Goal: Information Seeking & Learning: Learn about a topic

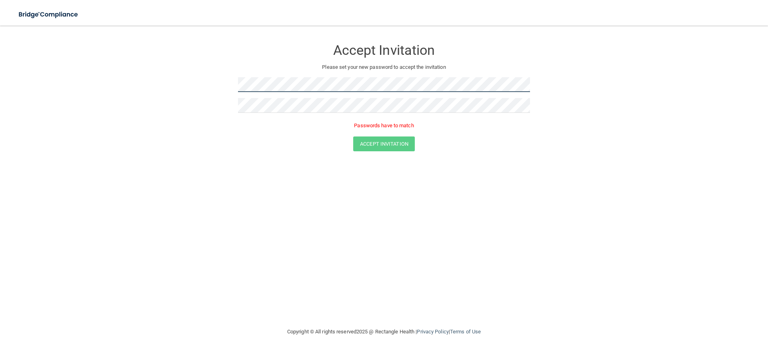
click at [200, 83] on form "Accept Invitation Please set your new password to accept the invitation Passwor…" at bounding box center [384, 97] width 736 height 127
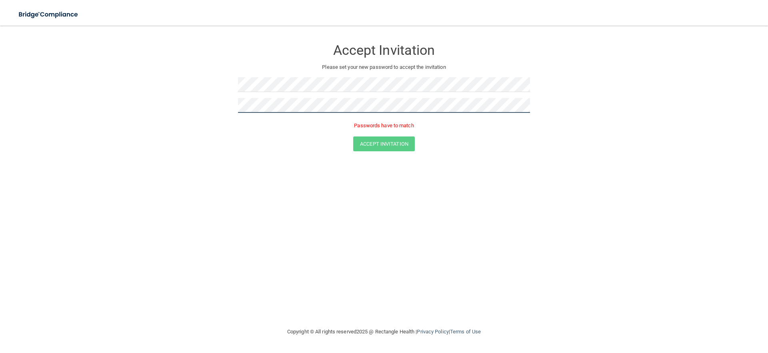
click at [188, 106] on form "Accept Invitation Please set your new password to accept the invitation Passwor…" at bounding box center [384, 97] width 736 height 127
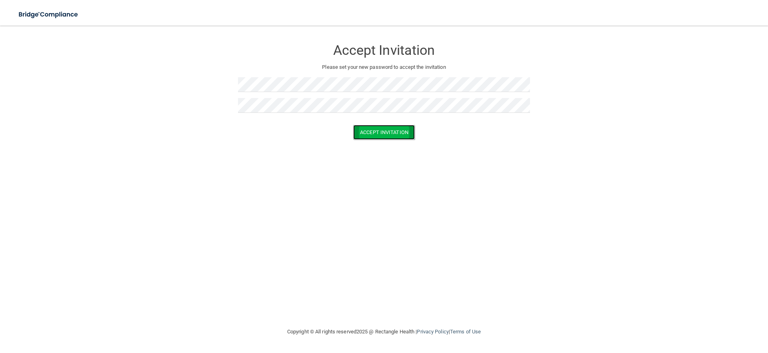
click at [387, 131] on button "Accept Invitation" at bounding box center [384, 132] width 62 height 15
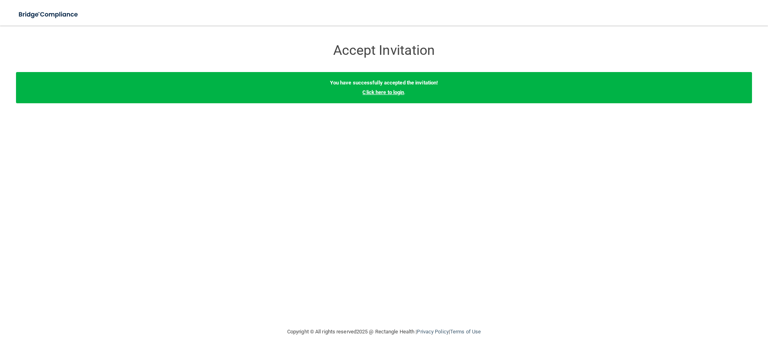
click at [389, 94] on link "Click here to login" at bounding box center [383, 92] width 42 height 6
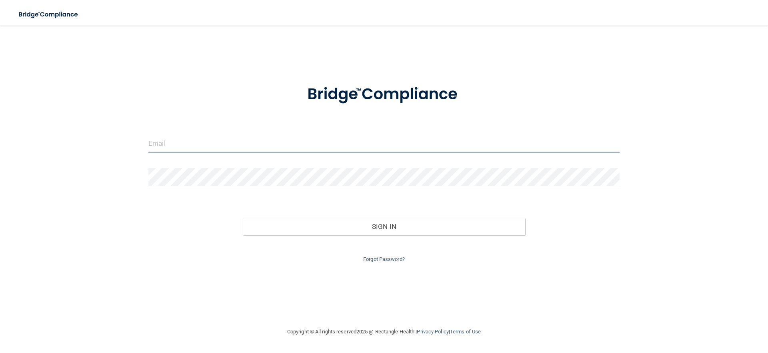
click at [197, 145] on input "email" at bounding box center [383, 143] width 471 height 18
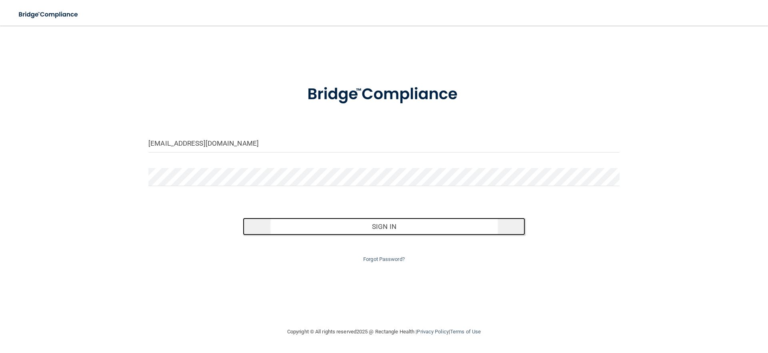
click at [386, 229] on button "Sign In" at bounding box center [384, 226] width 283 height 18
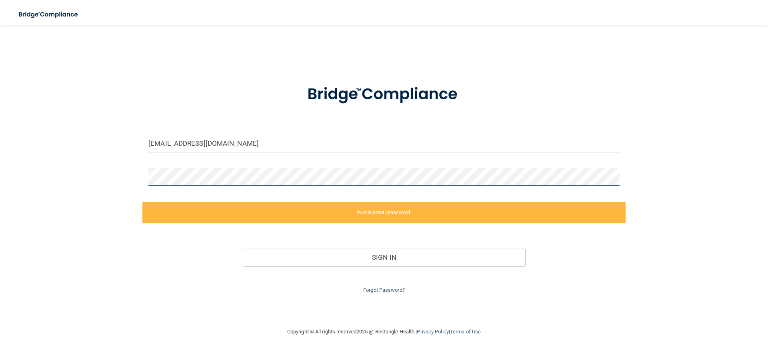
click at [101, 172] on div "[EMAIL_ADDRESS][DOMAIN_NAME] Invalid email/password. You don't have permission …" at bounding box center [384, 176] width 736 height 285
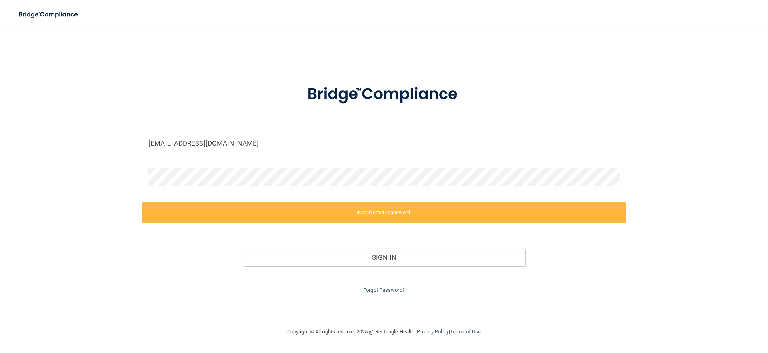
click at [199, 144] on input "[EMAIL_ADDRESS][DOMAIN_NAME]" at bounding box center [383, 143] width 471 height 18
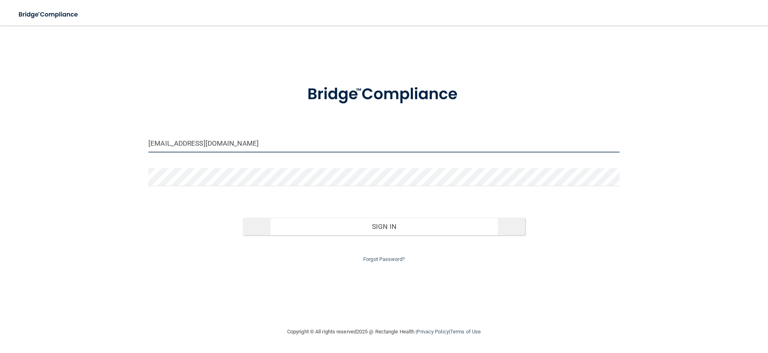
type input "[EMAIL_ADDRESS][DOMAIN_NAME]"
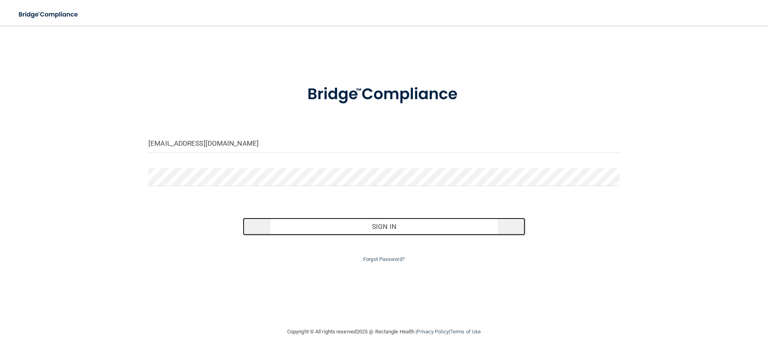
click at [387, 231] on button "Sign In" at bounding box center [384, 226] width 283 height 18
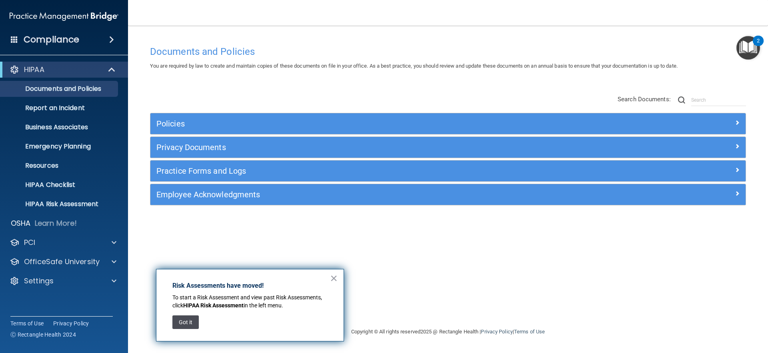
click at [191, 322] on button "Got it" at bounding box center [185, 322] width 26 height 14
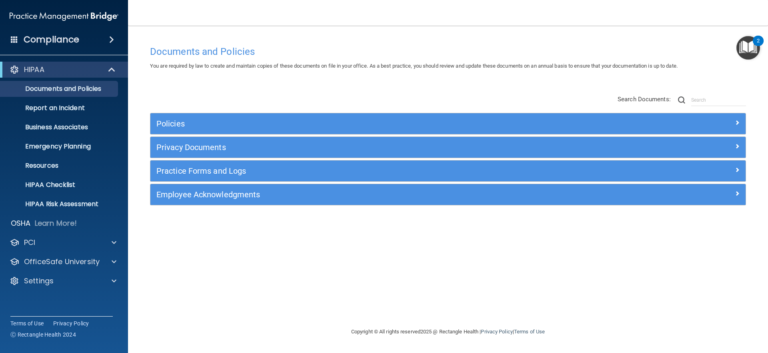
click at [746, 45] on img "Open Resource Center, 2 new notifications" at bounding box center [748, 48] width 24 height 24
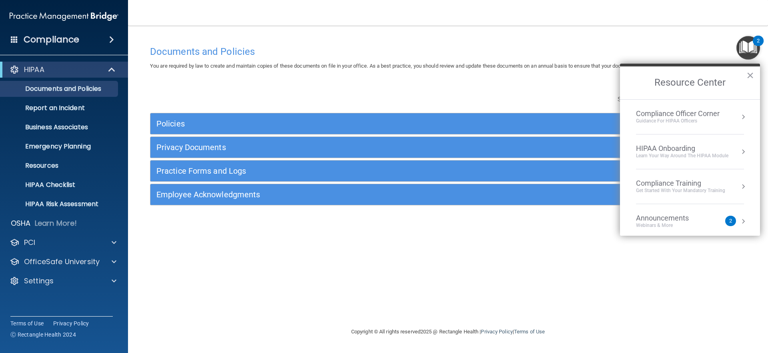
click at [373, 259] on div "Documents and Policies You are required by law to create and maintain copies of…" at bounding box center [448, 184] width 608 height 285
click at [108, 262] on div at bounding box center [113, 262] width 20 height 10
click at [71, 279] on p "HIPAA Training" at bounding box center [38, 281] width 66 height 8
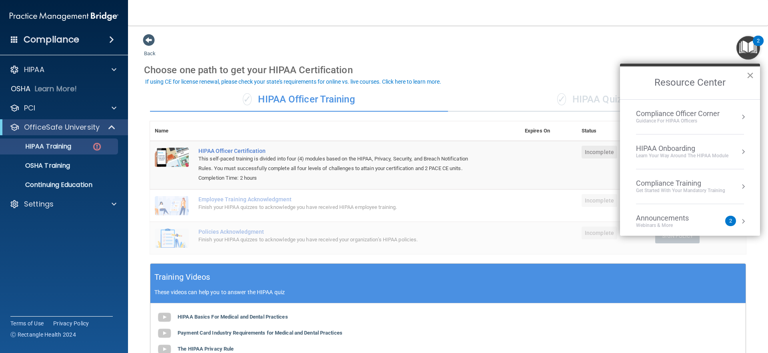
click at [752, 76] on button "×" at bounding box center [750, 75] width 8 height 13
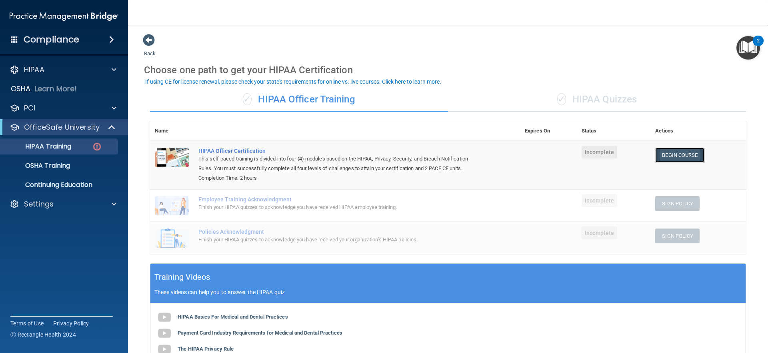
click at [671, 156] on link "Begin Course" at bounding box center [679, 155] width 49 height 15
